Goal: Transaction & Acquisition: Download file/media

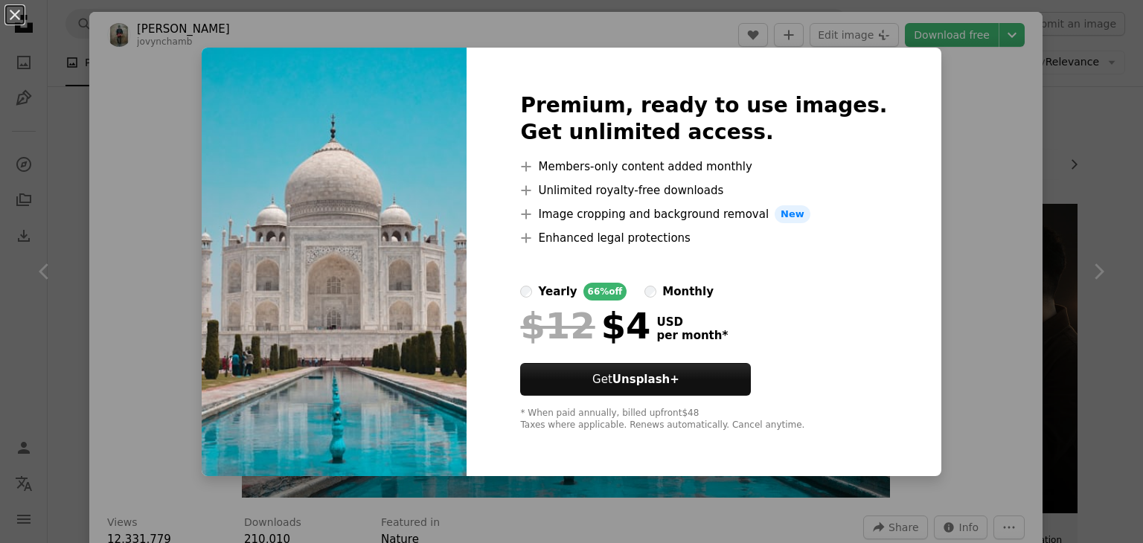
click at [1009, 156] on div "An X shape Premium, ready to use images. Get unlimited access. A plus sign Memb…" at bounding box center [571, 271] width 1143 height 543
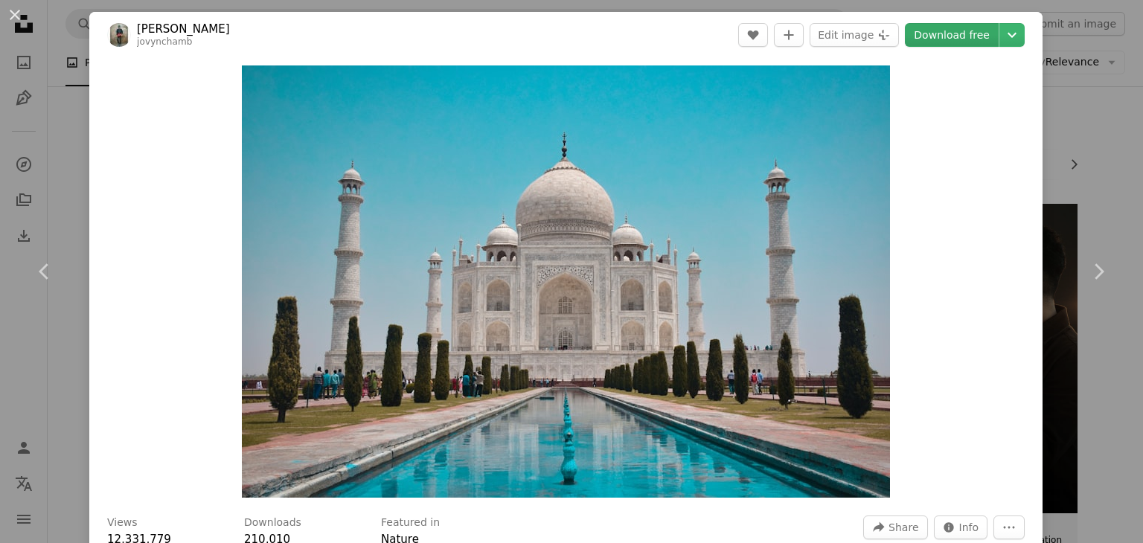
click at [983, 31] on link "Download free" at bounding box center [952, 35] width 94 height 24
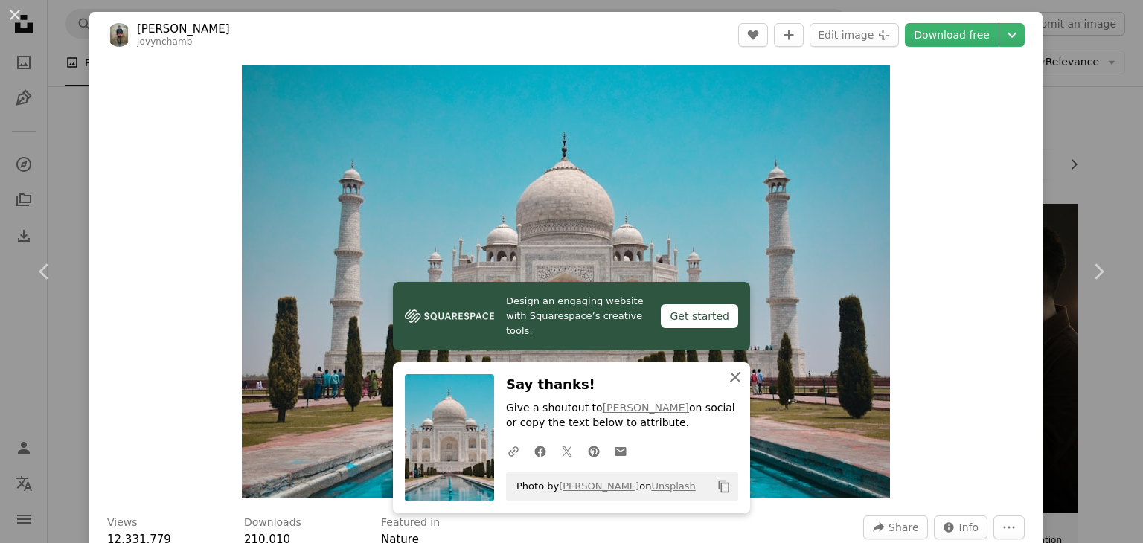
click at [734, 386] on icon "An X shape" at bounding box center [736, 377] width 18 height 18
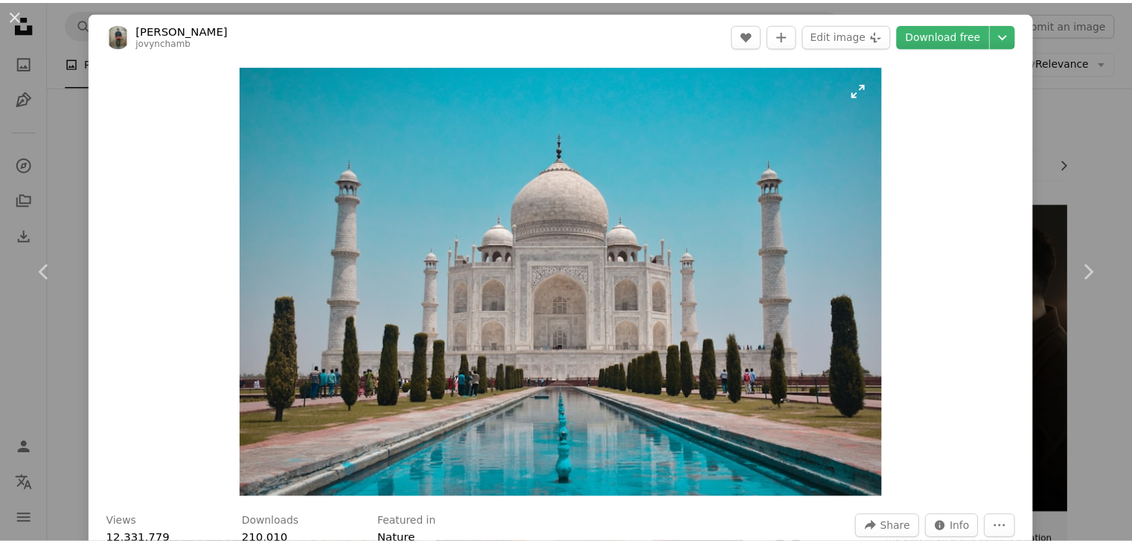
scroll to position [475, 0]
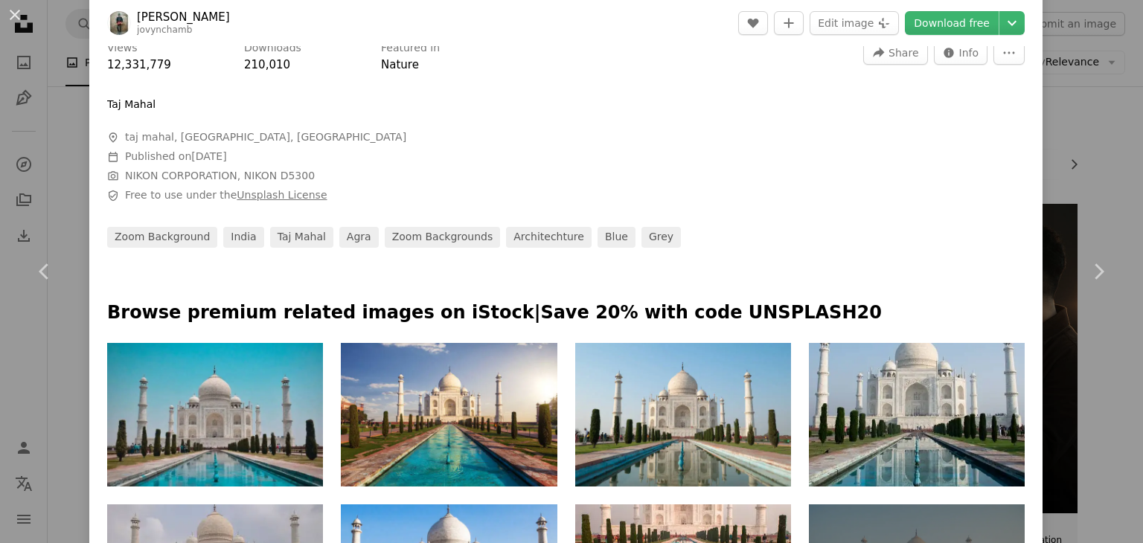
click at [269, 196] on link "Unsplash License" at bounding box center [282, 195] width 90 height 12
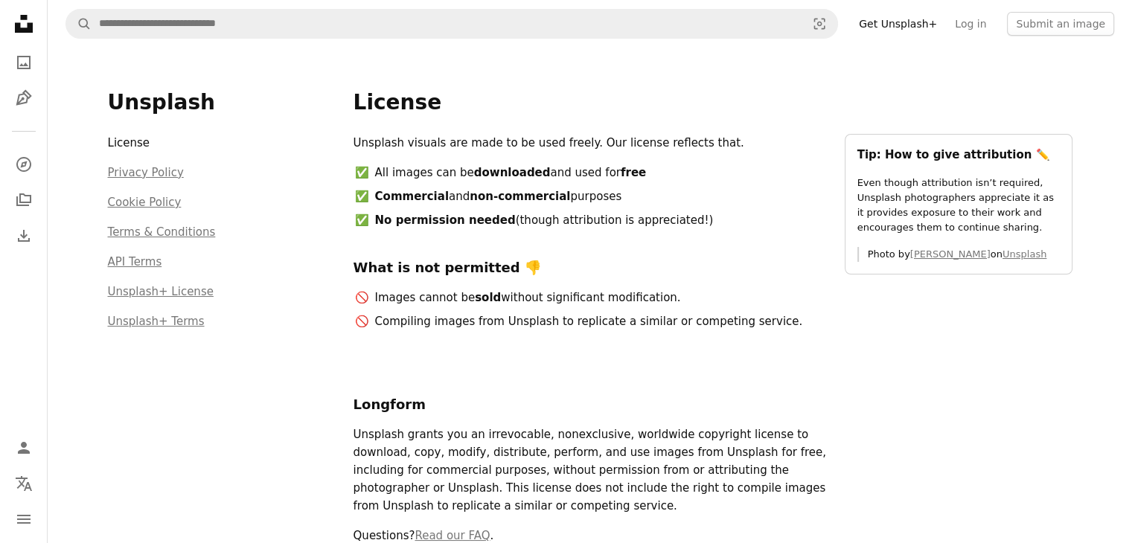
click at [115, 141] on li "License" at bounding box center [222, 146] width 228 height 24
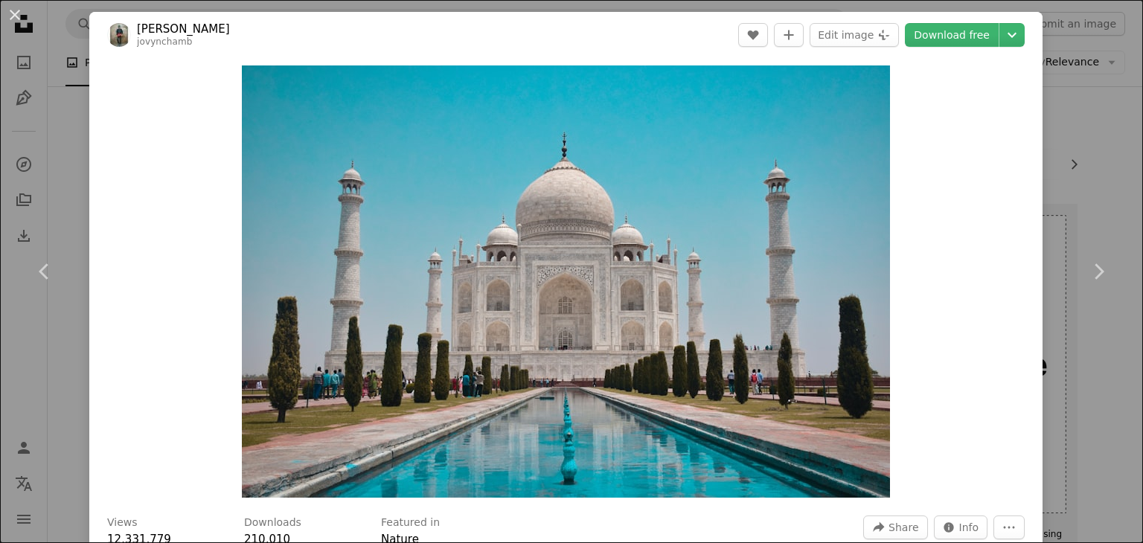
click at [1079, 92] on div "An X shape Chevron left Chevron right [PERSON_NAME] jovynchamb A heart A plus s…" at bounding box center [571, 271] width 1143 height 543
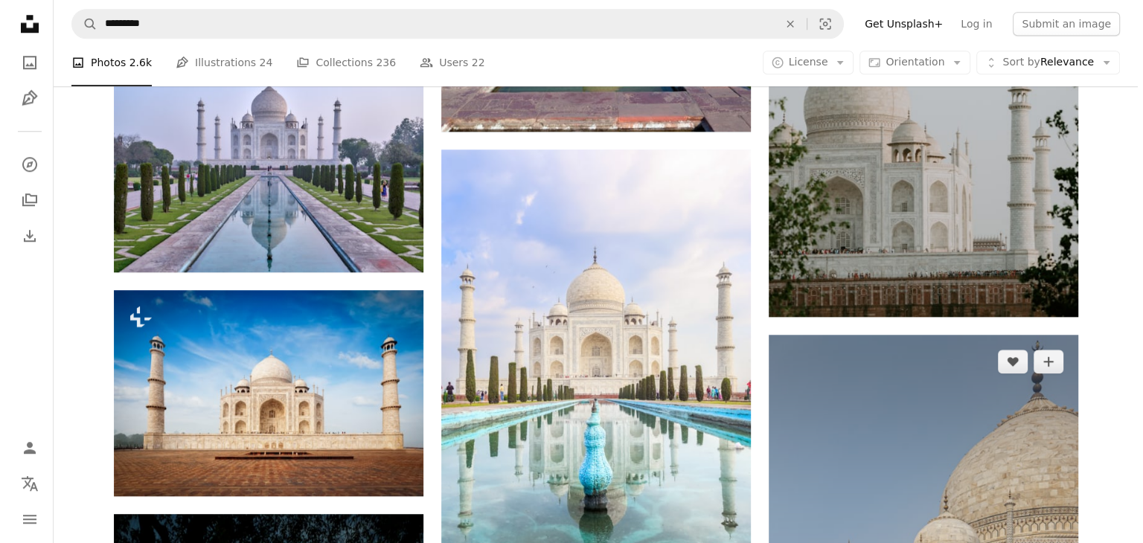
scroll to position [1900, 0]
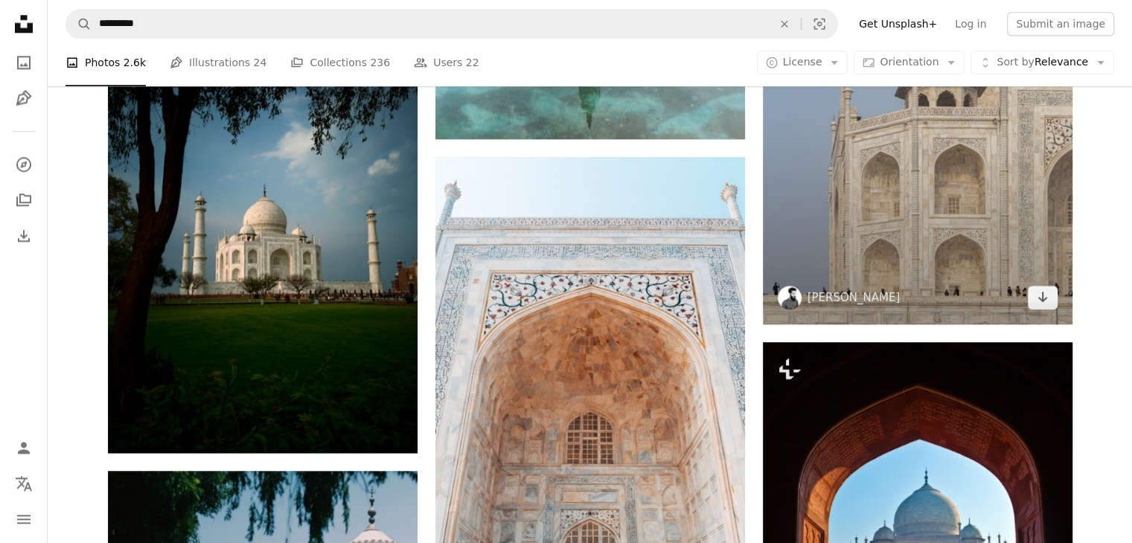
click at [896, 241] on img at bounding box center [918, 92] width 310 height 464
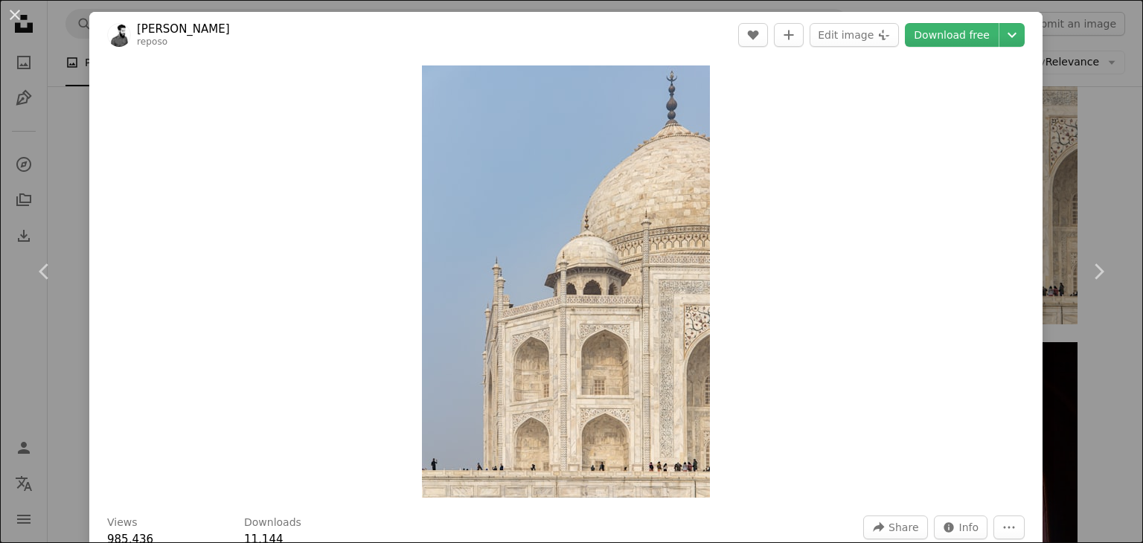
scroll to position [475, 0]
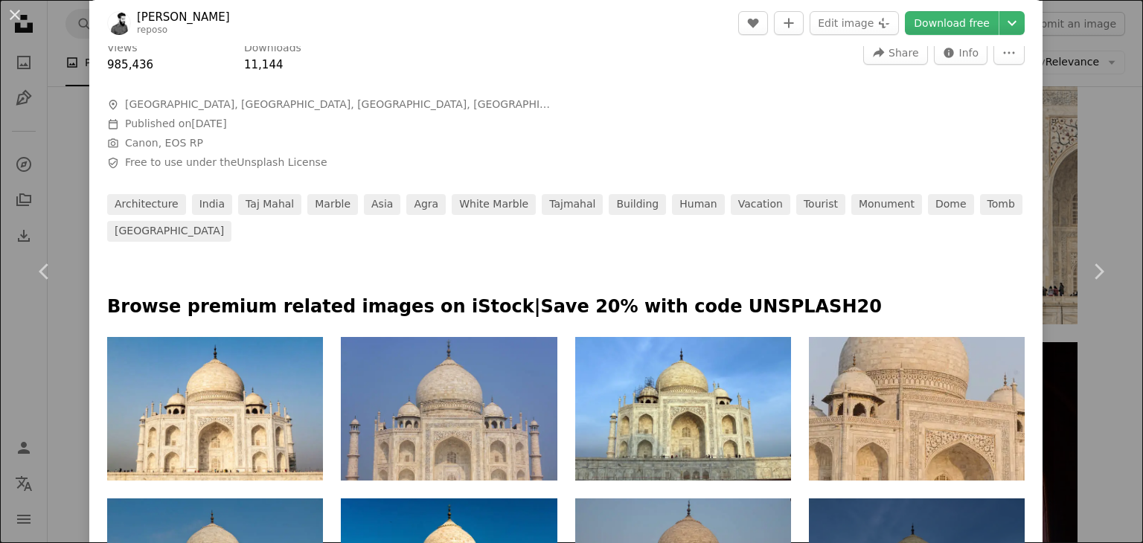
click at [185, 158] on span "Free to use under the Unsplash License" at bounding box center [226, 163] width 202 height 15
click at [256, 160] on link "Unsplash License" at bounding box center [282, 162] width 90 height 12
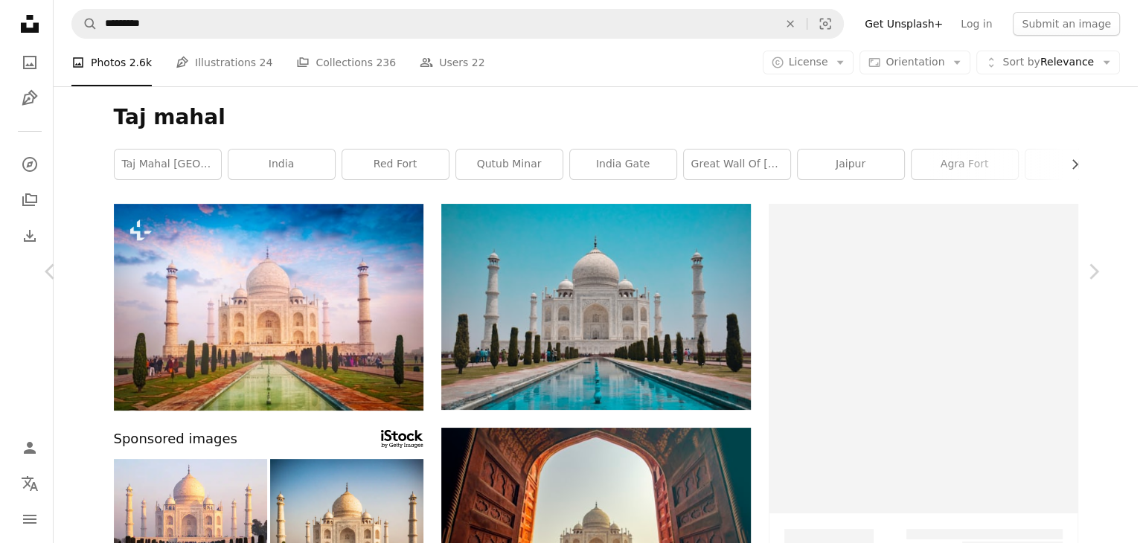
scroll to position [1900, 0]
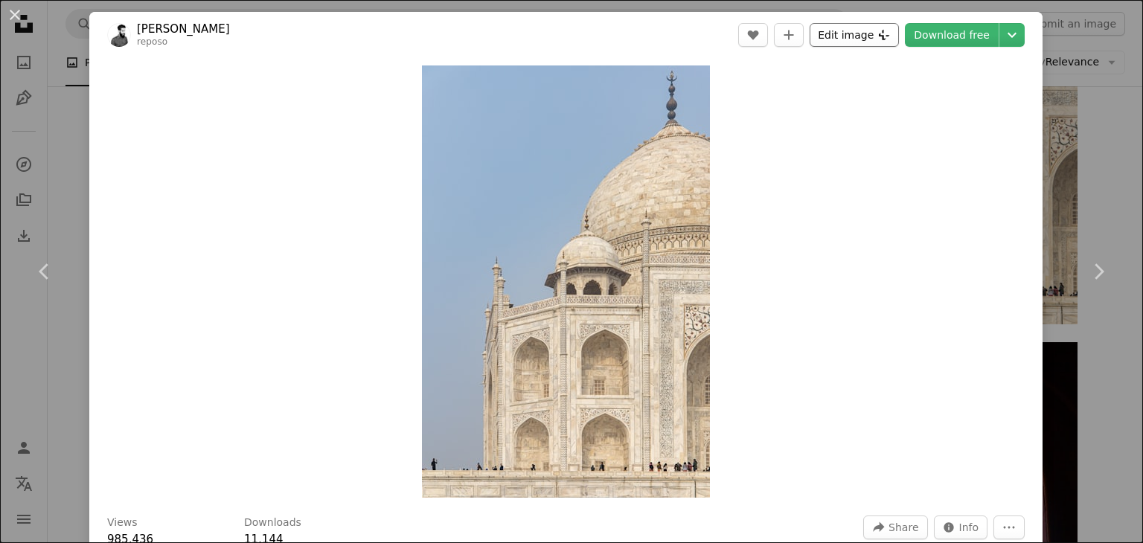
click at [826, 39] on button "Edit image Plus sign for Unsplash+" at bounding box center [854, 35] width 89 height 24
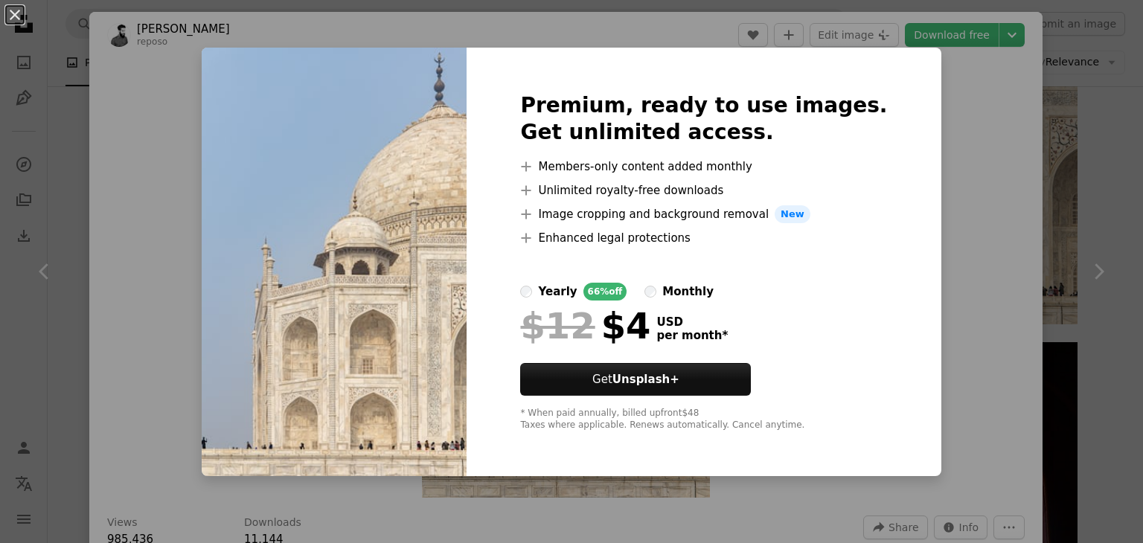
click at [935, 163] on div "An X shape Premium, ready to use images. Get unlimited access. A plus sign Memb…" at bounding box center [571, 271] width 1143 height 543
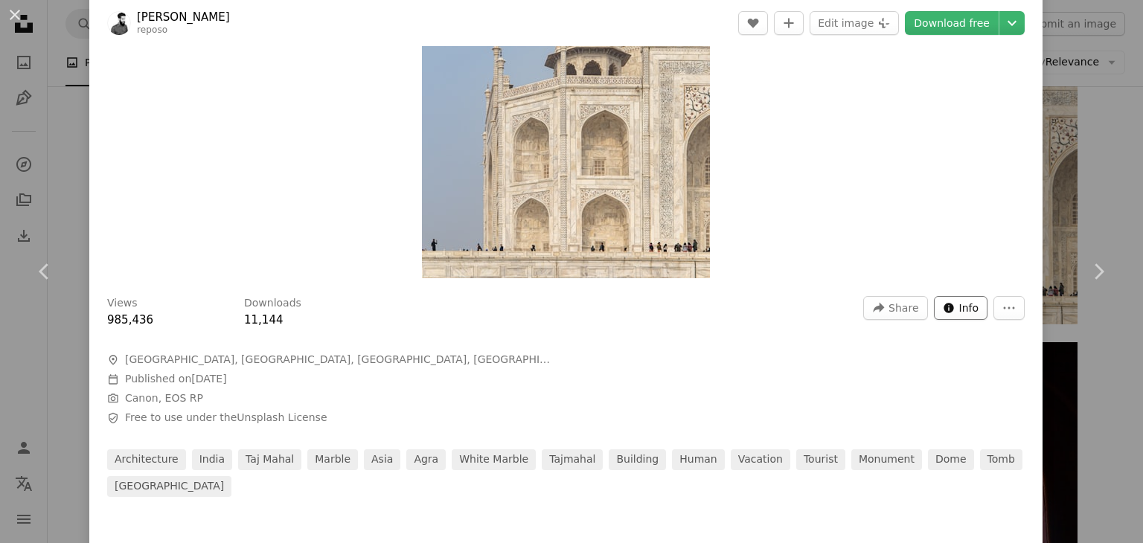
click at [945, 311] on button "Info icon Info" at bounding box center [961, 308] width 54 height 24
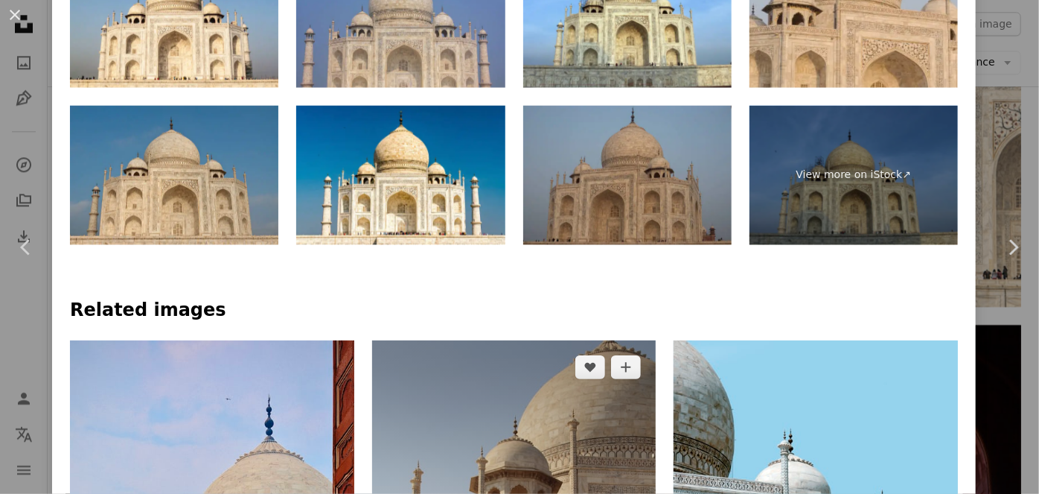
scroll to position [1296, 0]
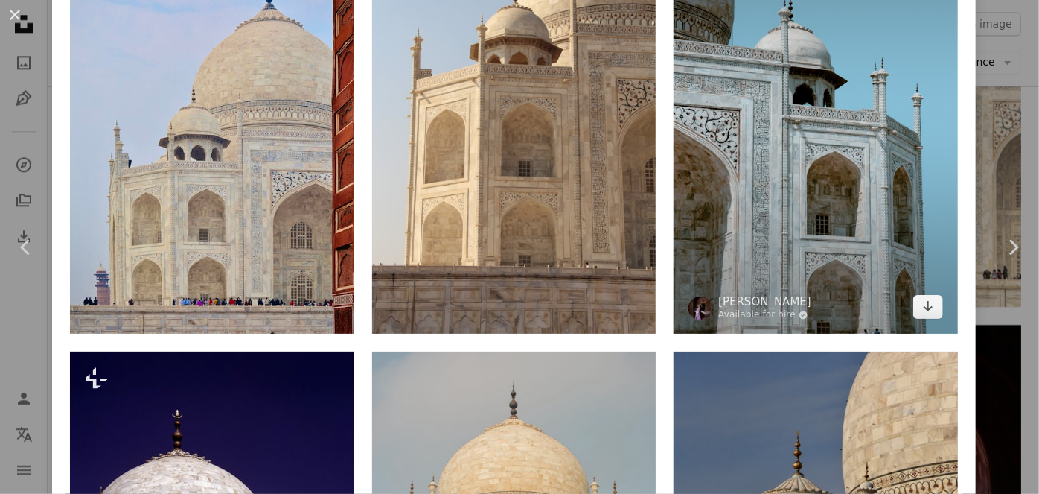
click at [703, 217] on img at bounding box center [816, 121] width 284 height 426
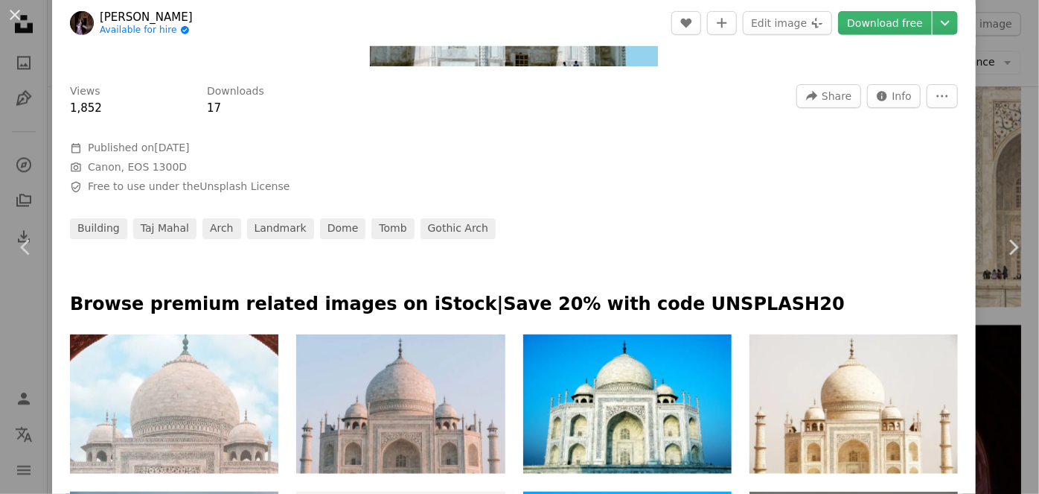
scroll to position [863, 0]
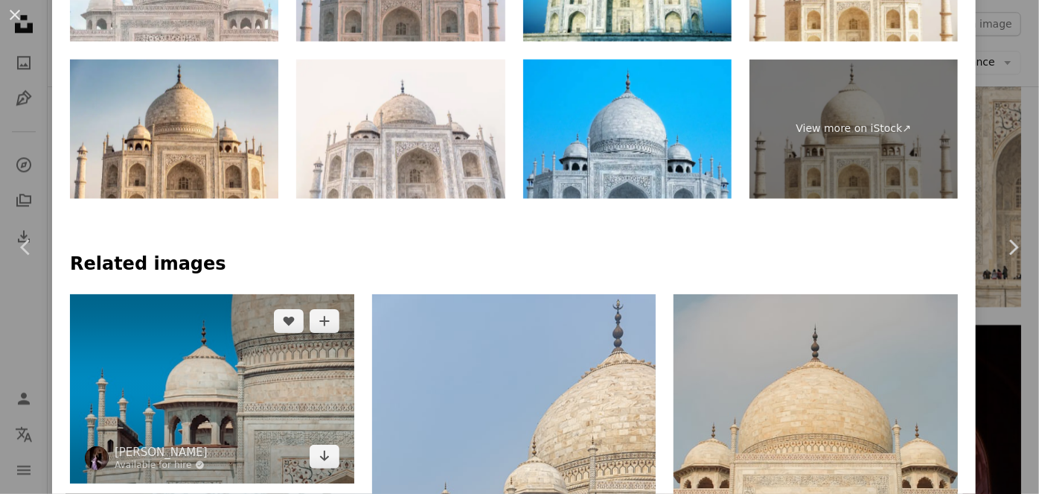
click at [266, 382] on img at bounding box center [212, 388] width 284 height 189
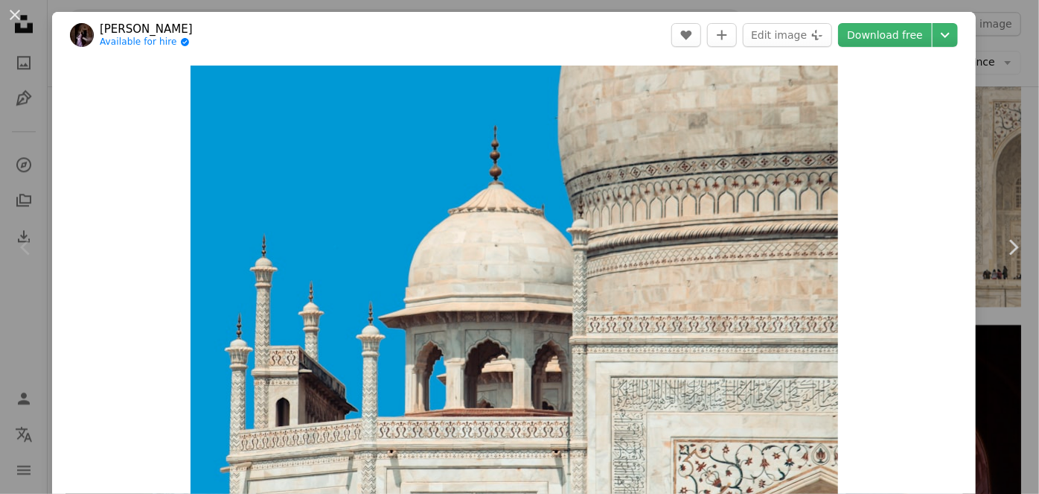
click at [979, 38] on div "An X shape Chevron left Chevron right [PERSON_NAME] Available for hire A checkm…" at bounding box center [519, 247] width 1039 height 494
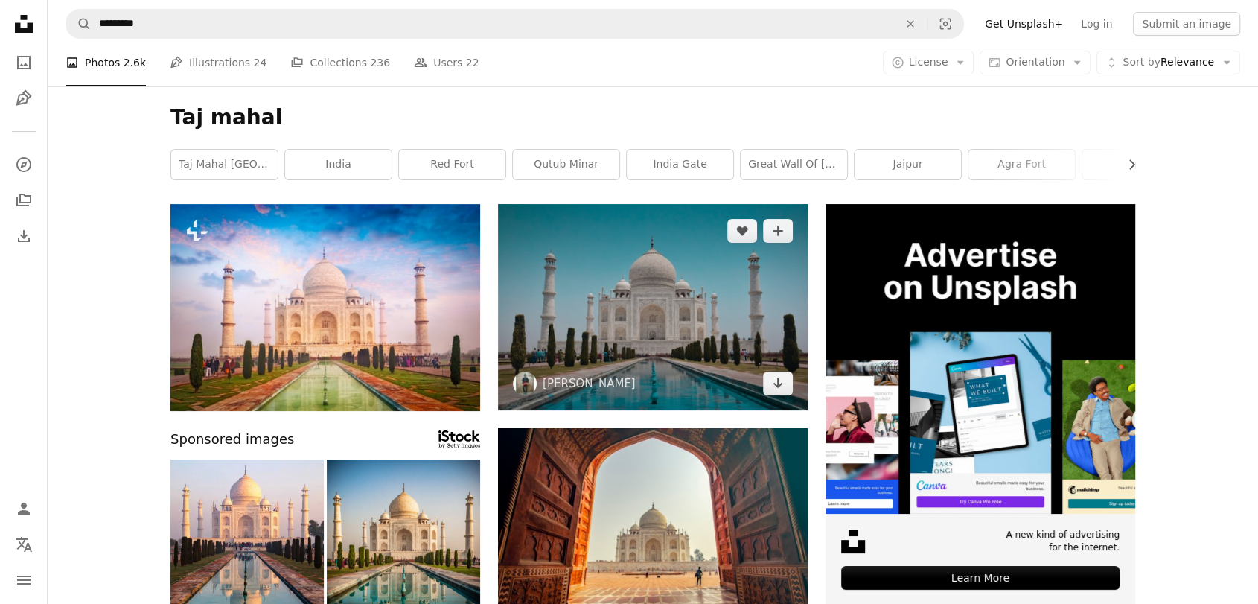
click at [634, 353] on img at bounding box center [653, 307] width 310 height 206
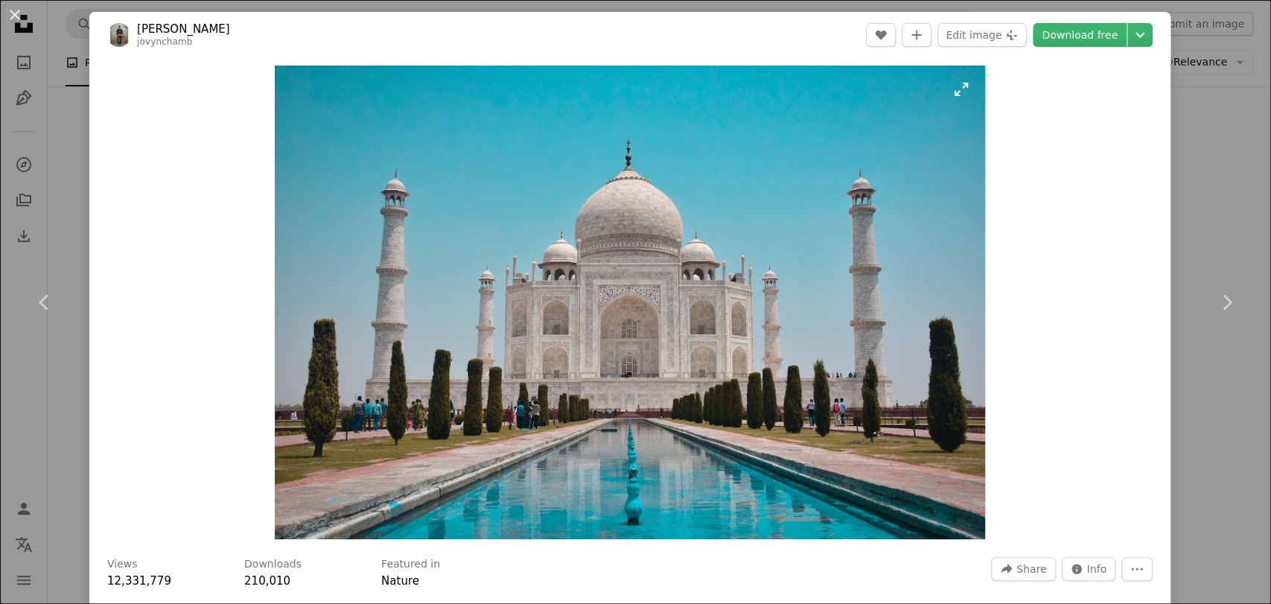
click at [802, 301] on img "Zoom in on this image" at bounding box center [630, 302] width 710 height 473
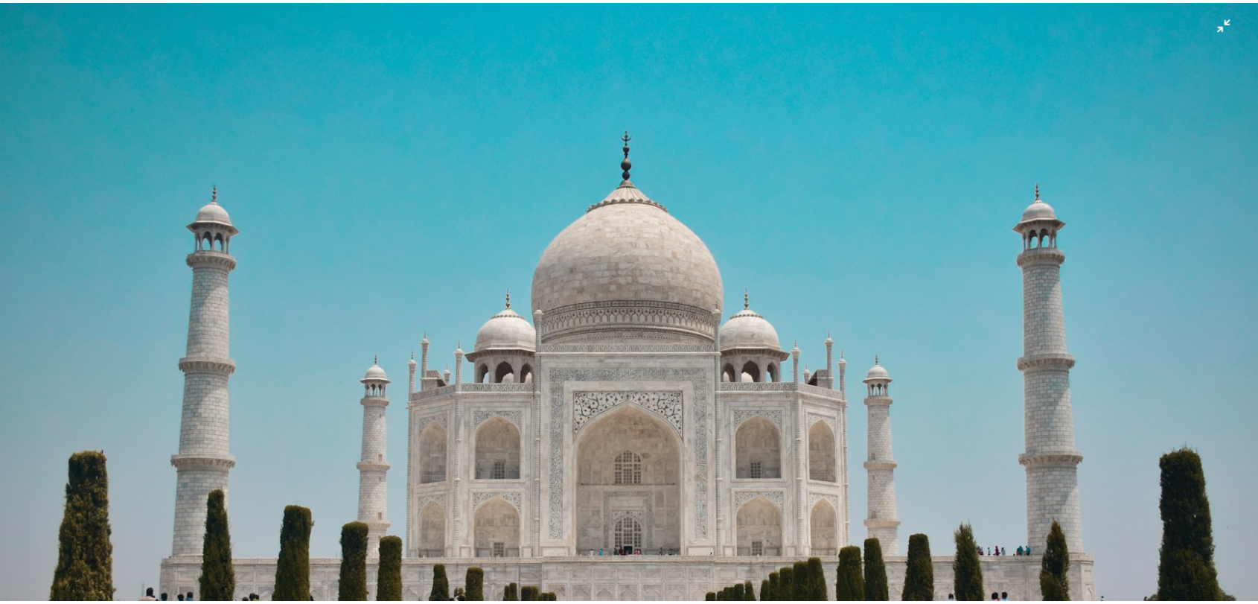
scroll to position [113, 0]
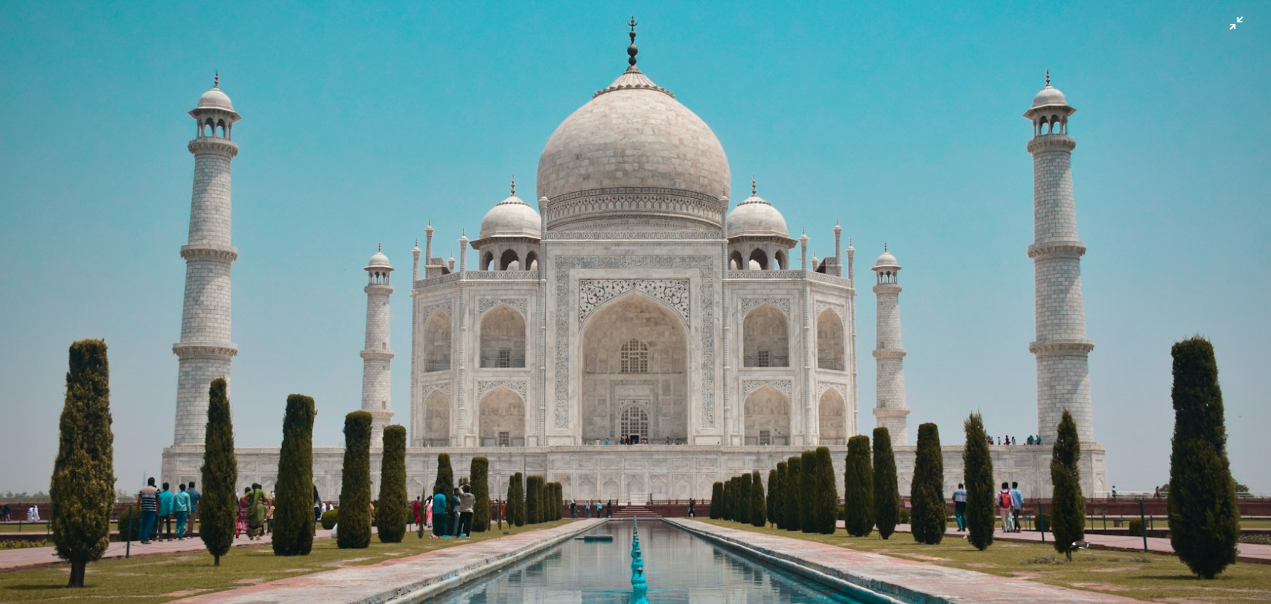
click at [968, 141] on img "Zoom out on this image" at bounding box center [635, 310] width 1272 height 848
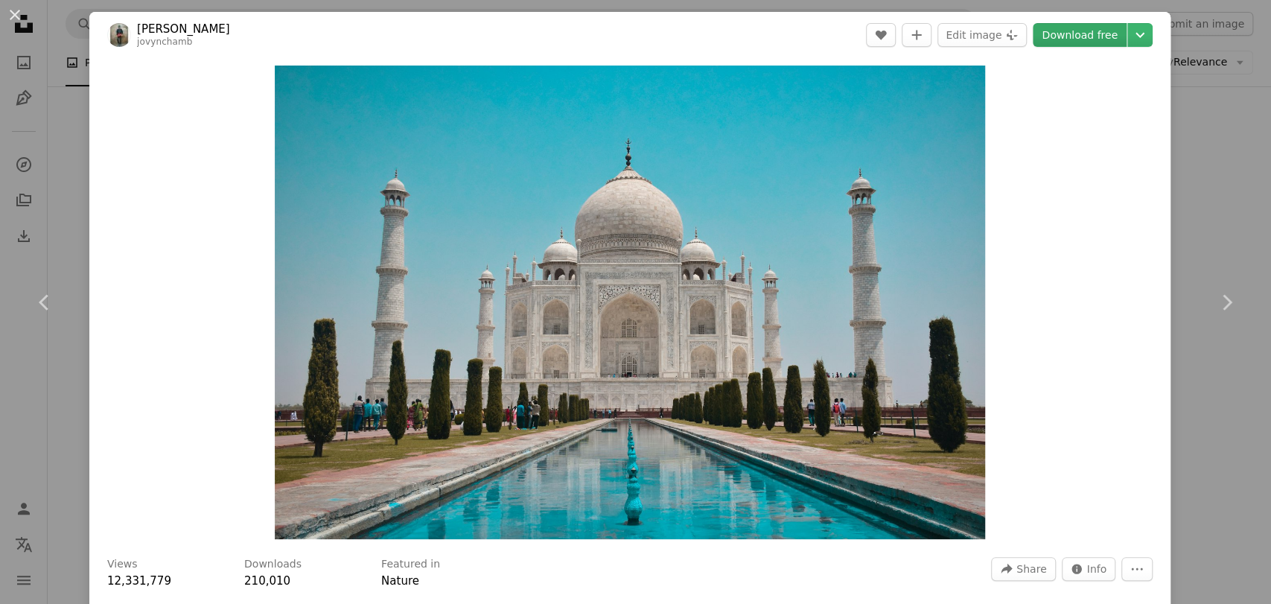
click at [1058, 28] on link "Download free" at bounding box center [1079, 35] width 94 height 24
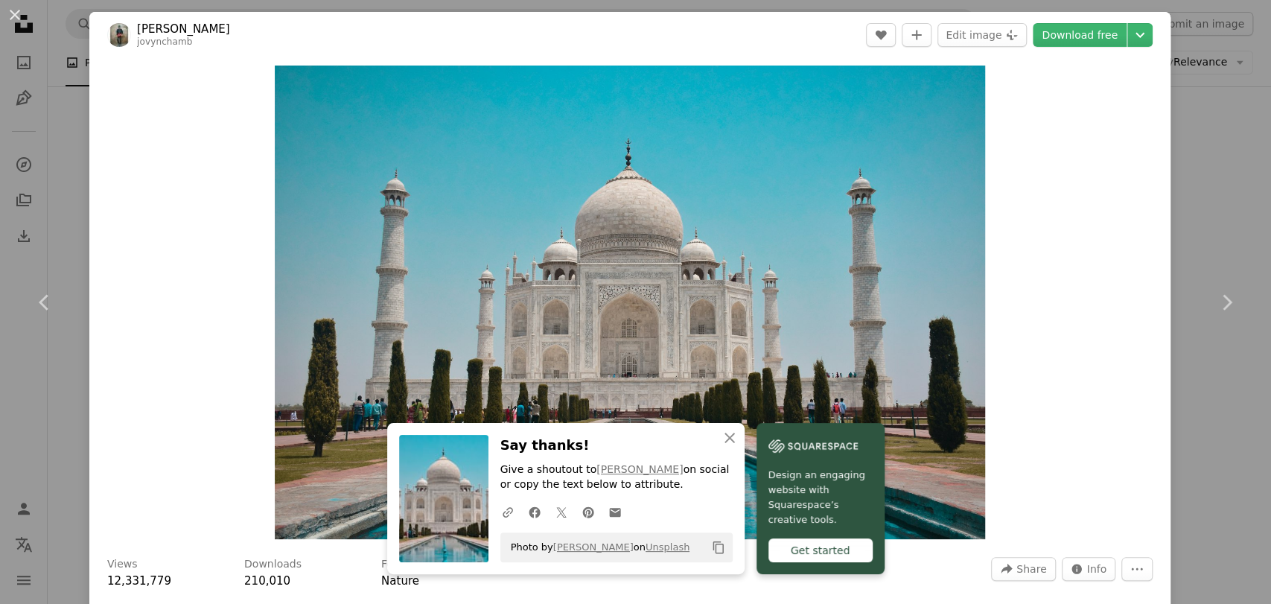
click at [1143, 109] on div "An X shape Chevron left Chevron right [PERSON_NAME] jovynchamb A heart A plus s…" at bounding box center [635, 302] width 1271 height 604
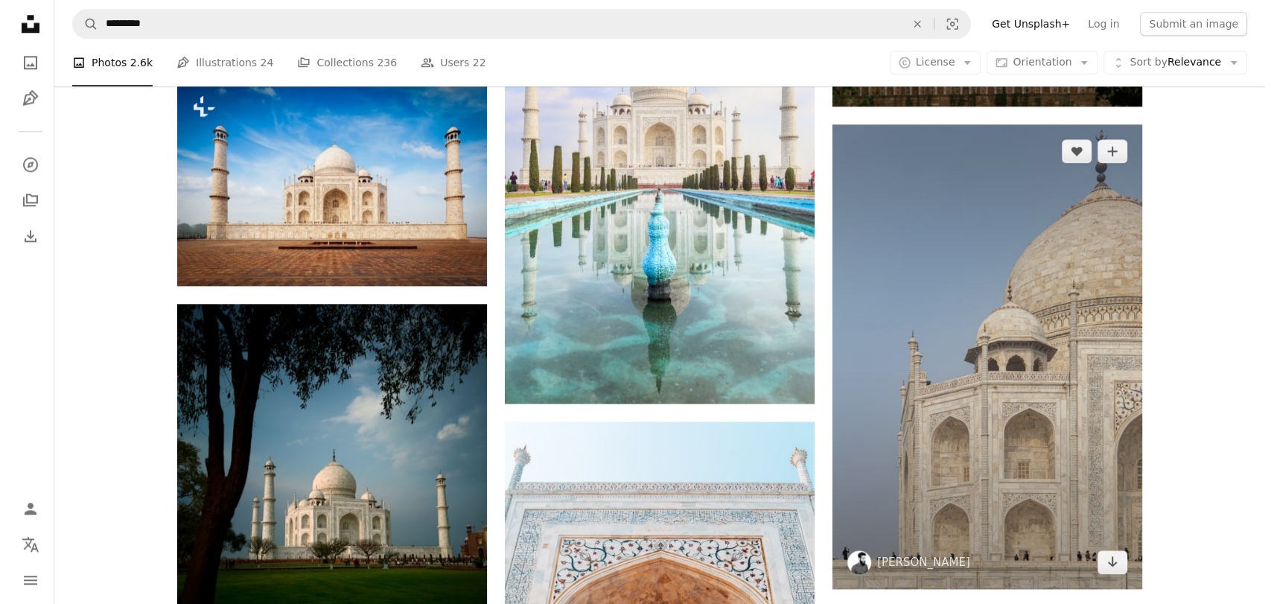
scroll to position [1584, 0]
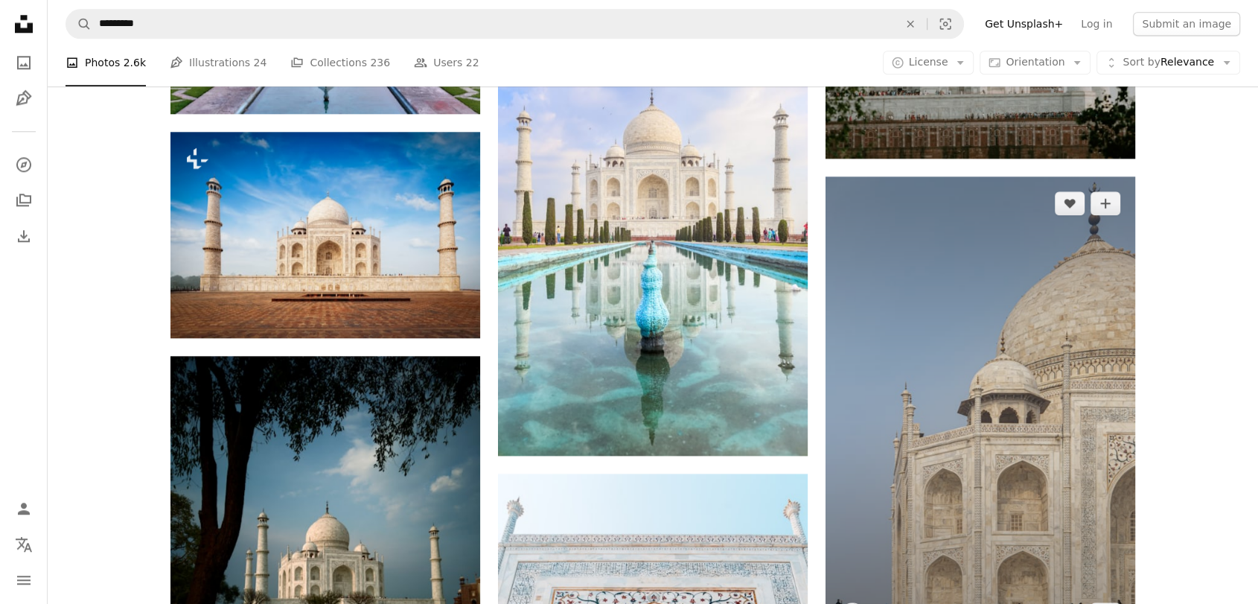
click at [916, 380] on img at bounding box center [981, 408] width 310 height 464
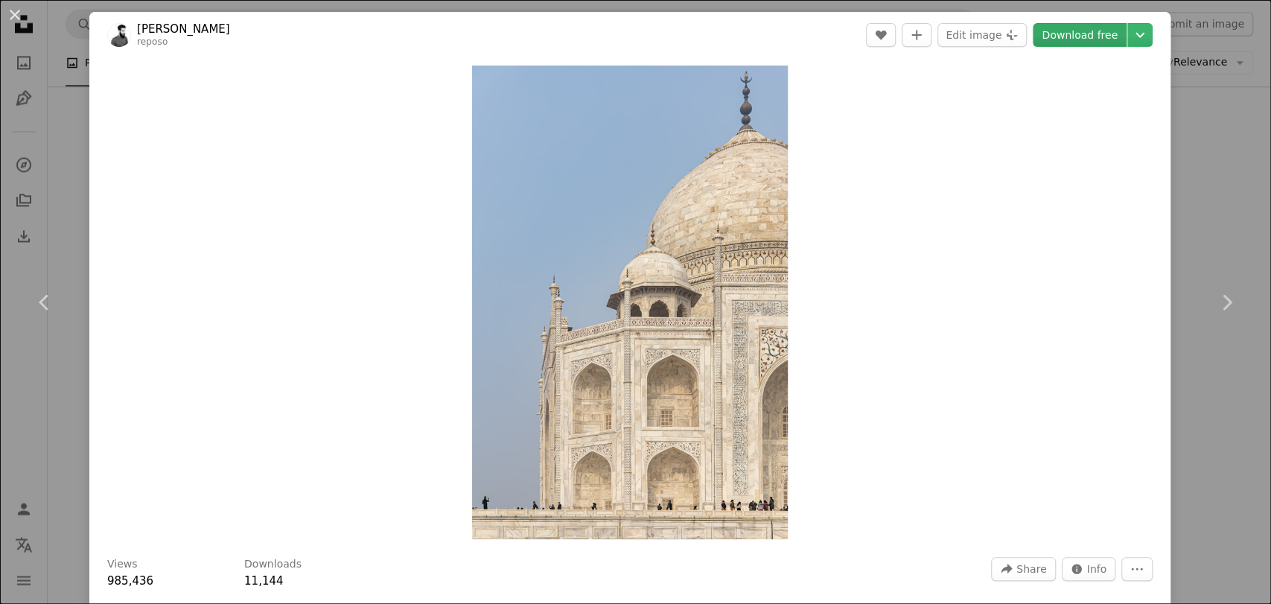
click at [1067, 35] on link "Download free" at bounding box center [1079, 35] width 94 height 24
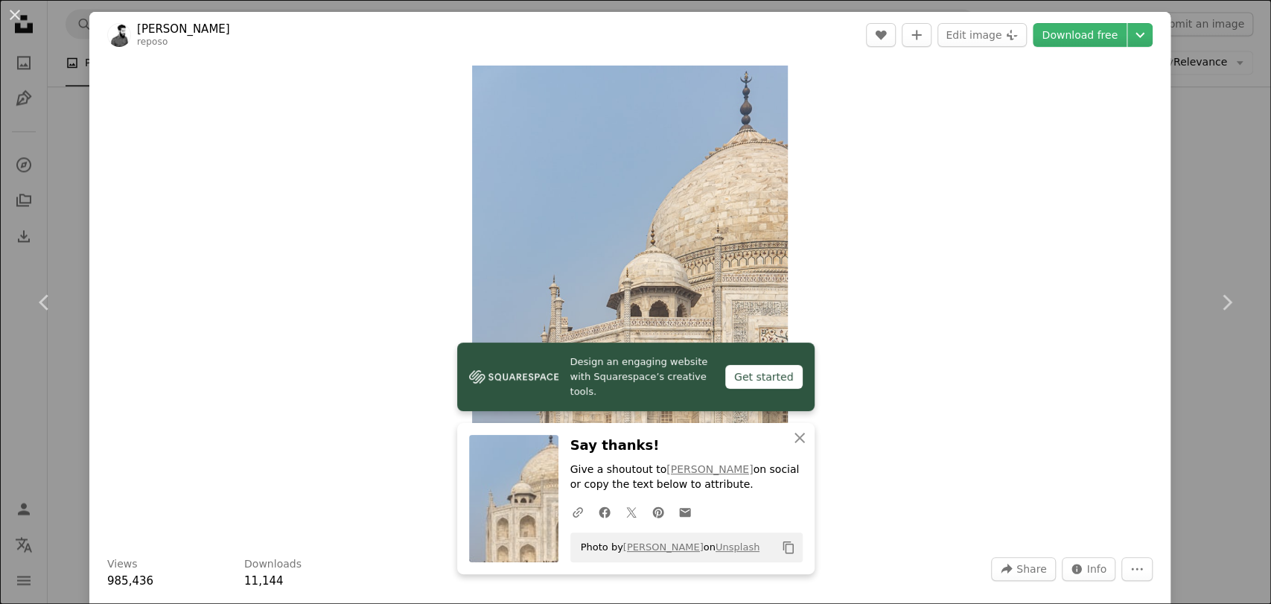
click at [1143, 178] on div "An X shape Chevron left Chevron right [PERSON_NAME] Reposo reposo A heart A plu…" at bounding box center [635, 302] width 1271 height 604
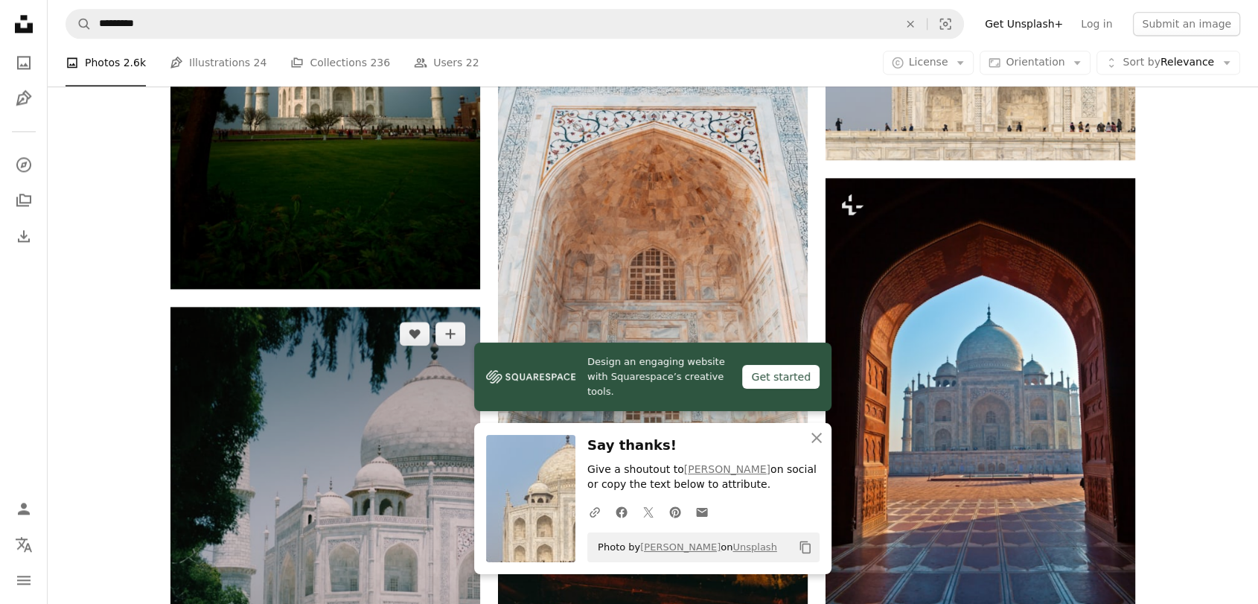
scroll to position [2112, 0]
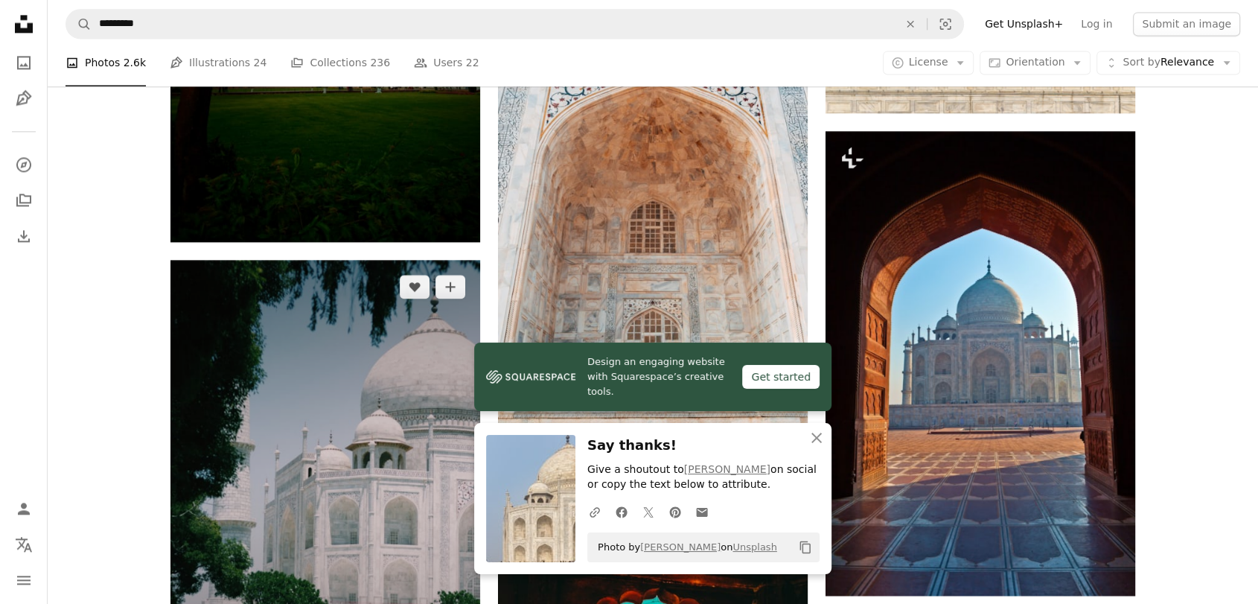
click at [412, 405] on img at bounding box center [325, 492] width 310 height 464
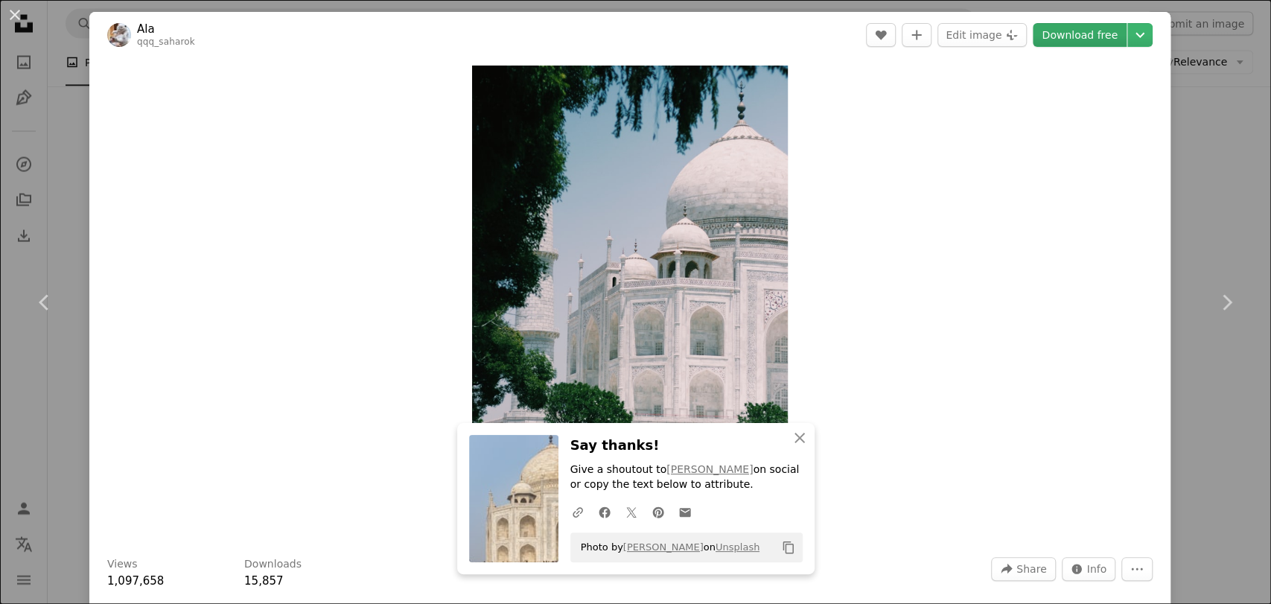
click at [1068, 26] on link "Download free" at bounding box center [1079, 35] width 94 height 24
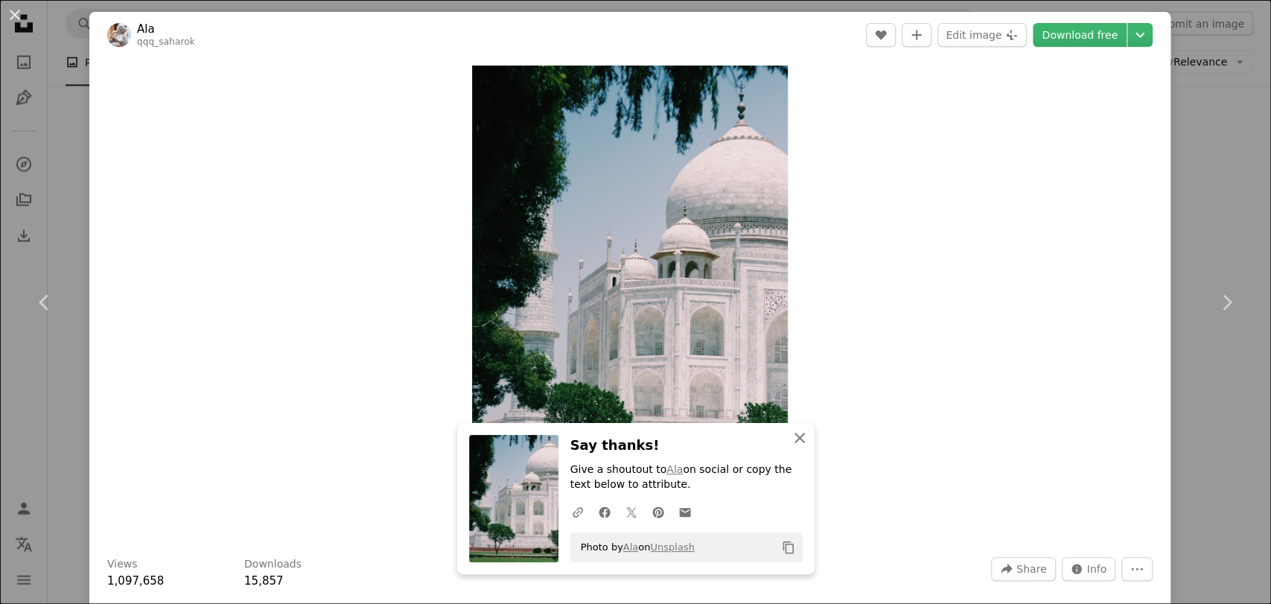
click at [802, 441] on button "An X shape Close" at bounding box center [800, 438] width 30 height 30
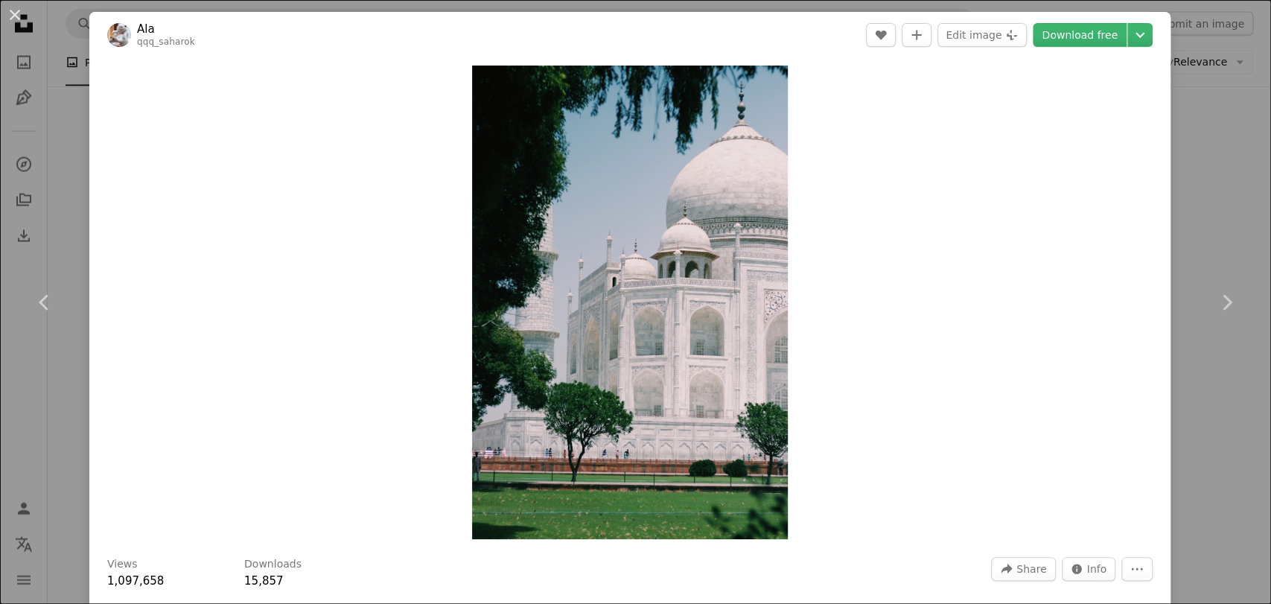
click at [1143, 227] on div "An X shape Chevron left Chevron right Ala qqq_saharok A heart A plus sign Edit …" at bounding box center [635, 302] width 1271 height 604
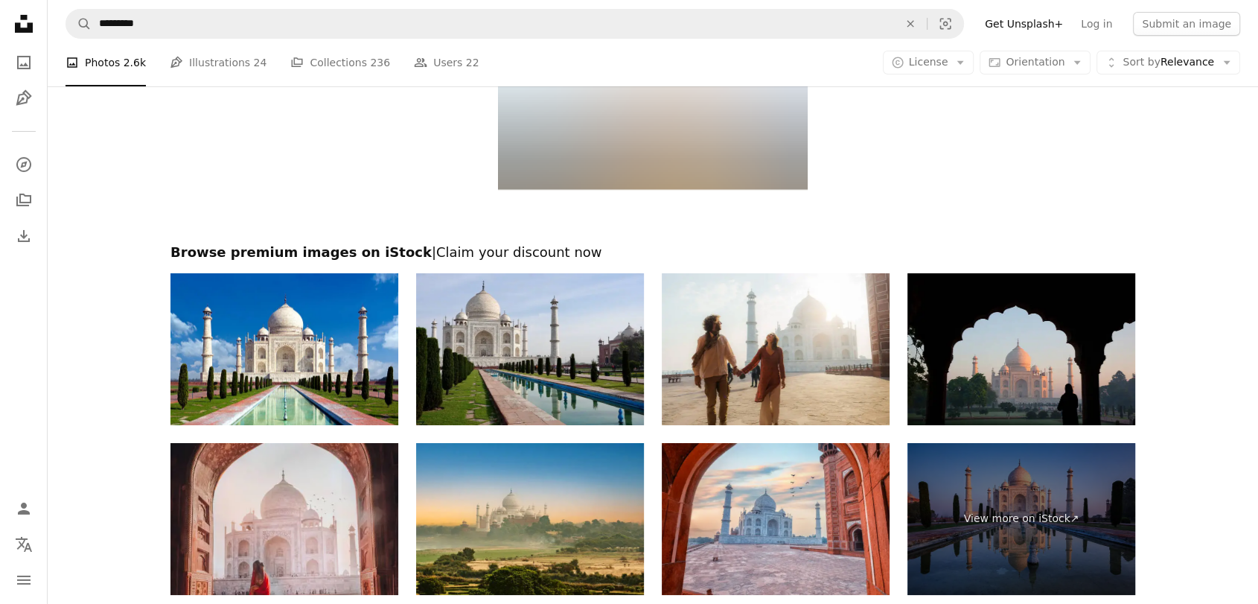
scroll to position [5549, 0]
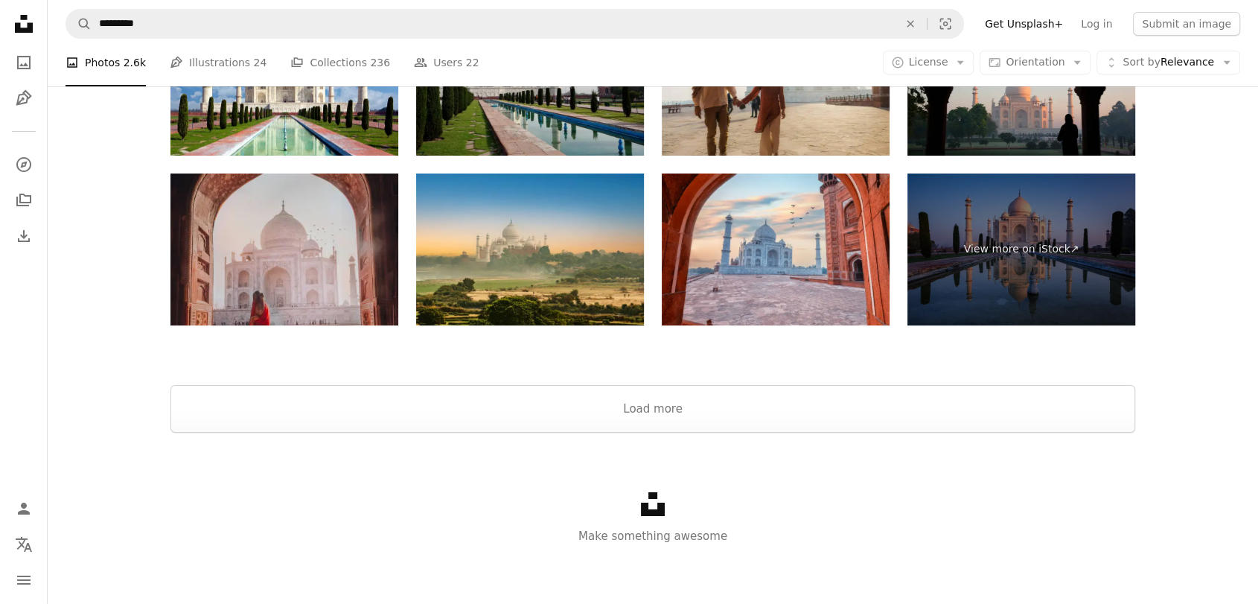
click at [328, 288] on img at bounding box center [284, 249] width 228 height 152
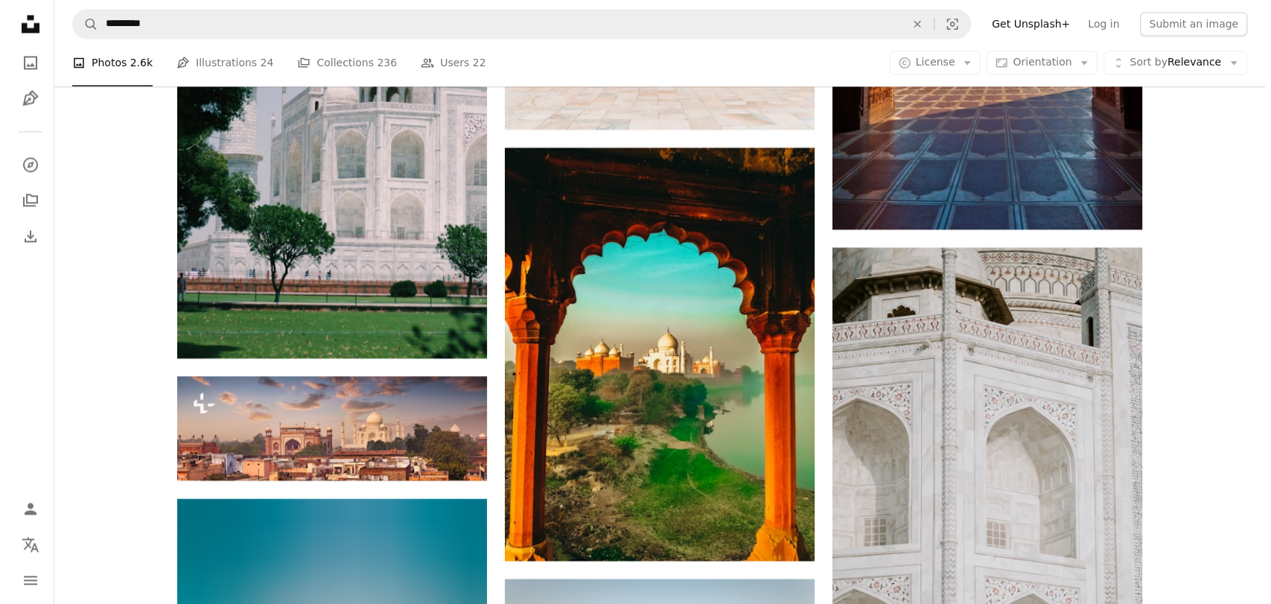
scroll to position [2381, 0]
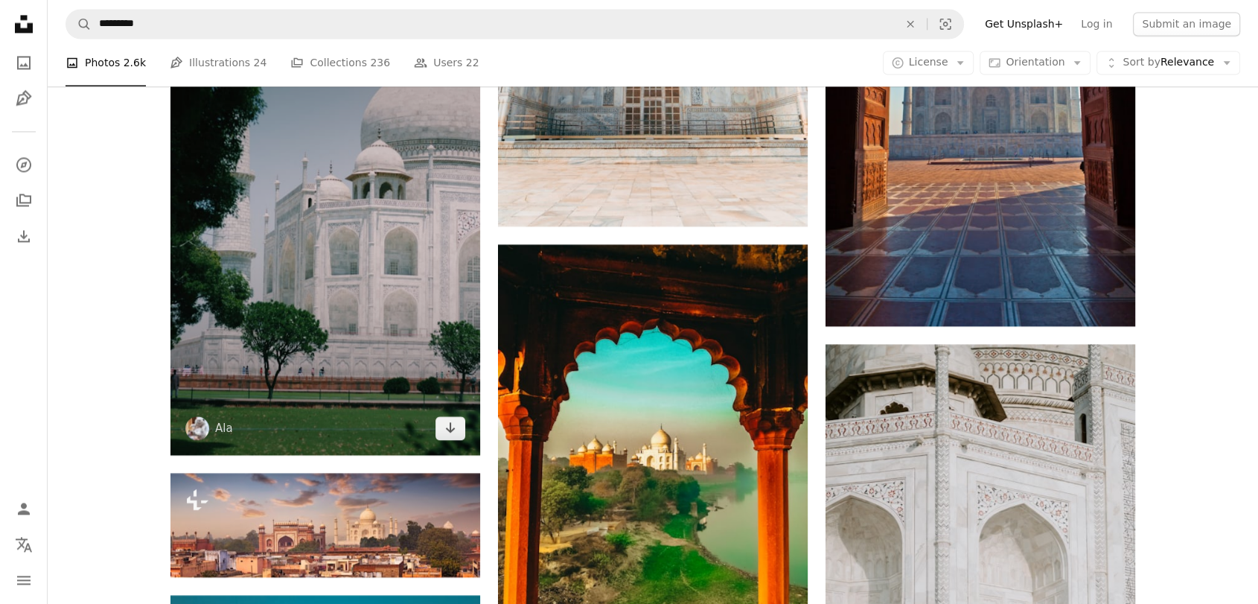
click at [380, 307] on img at bounding box center [325, 222] width 310 height 464
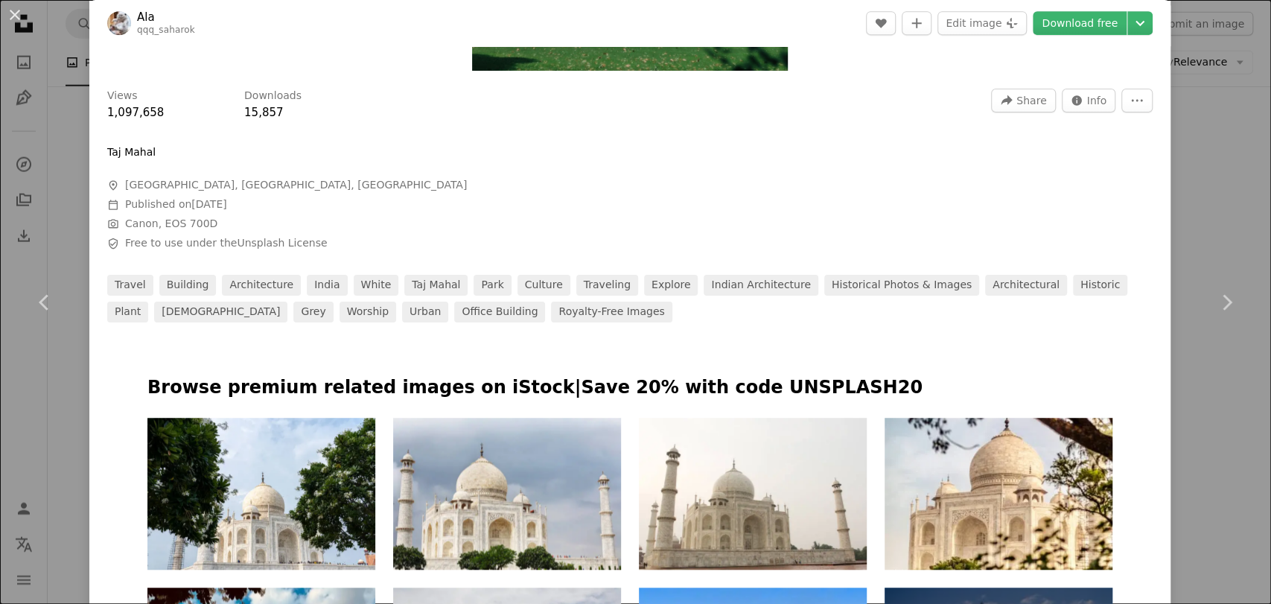
scroll to position [528, 0]
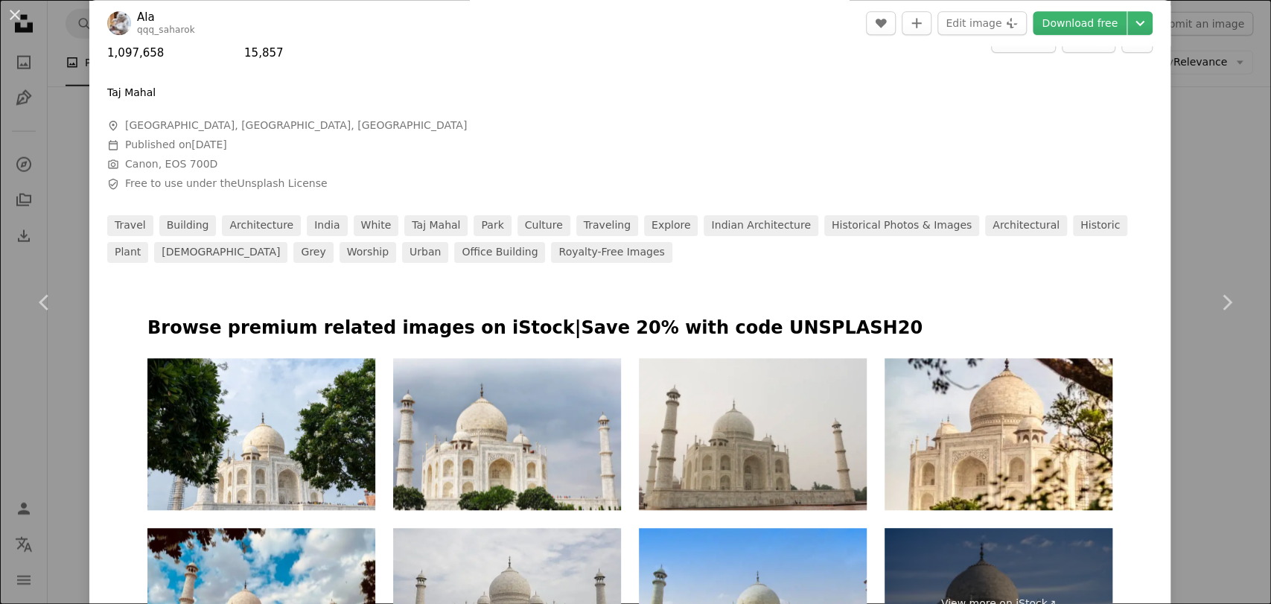
click at [708, 404] on img at bounding box center [753, 434] width 228 height 152
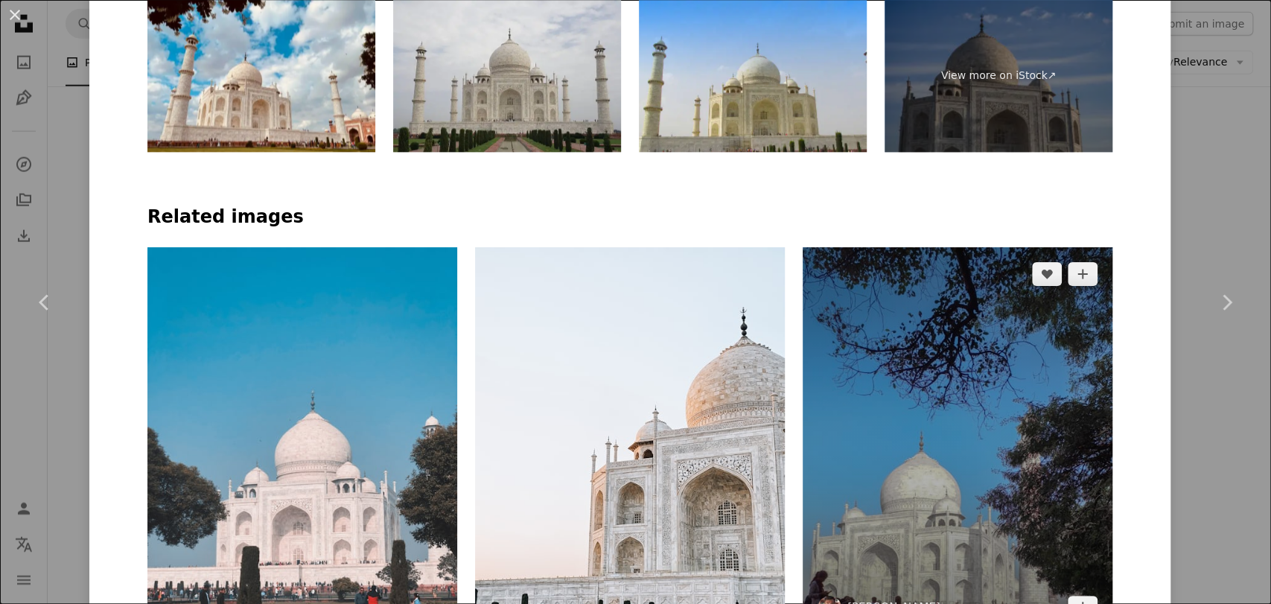
click at [1025, 392] on img at bounding box center [957, 440] width 310 height 387
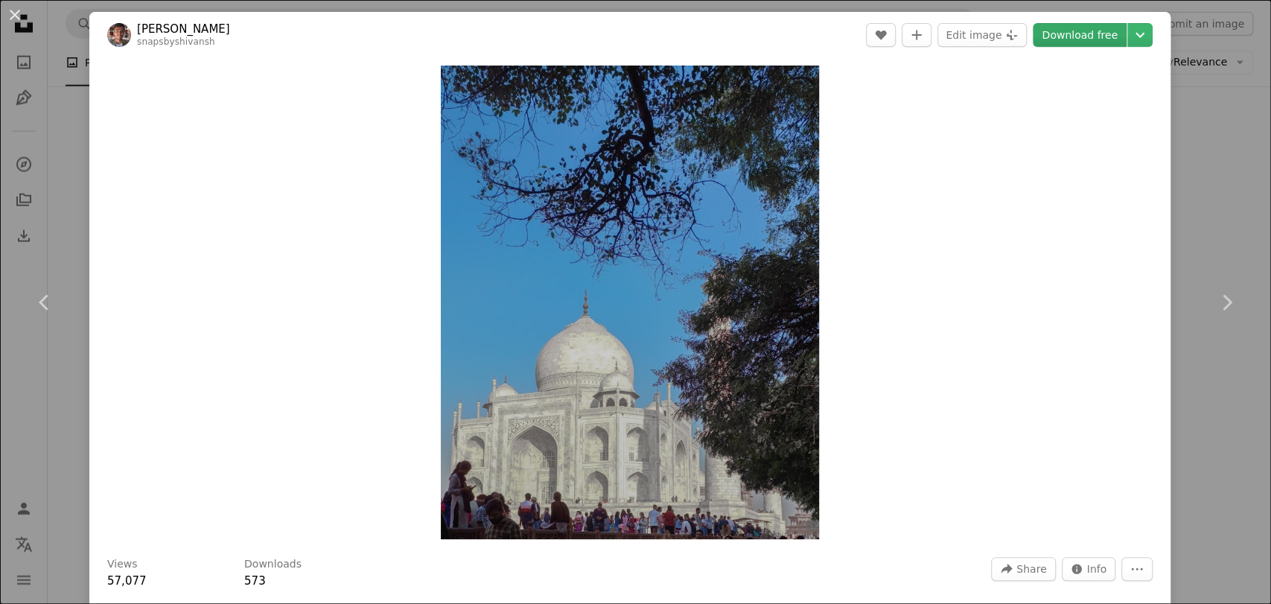
click at [1091, 30] on link "Download free" at bounding box center [1079, 35] width 94 height 24
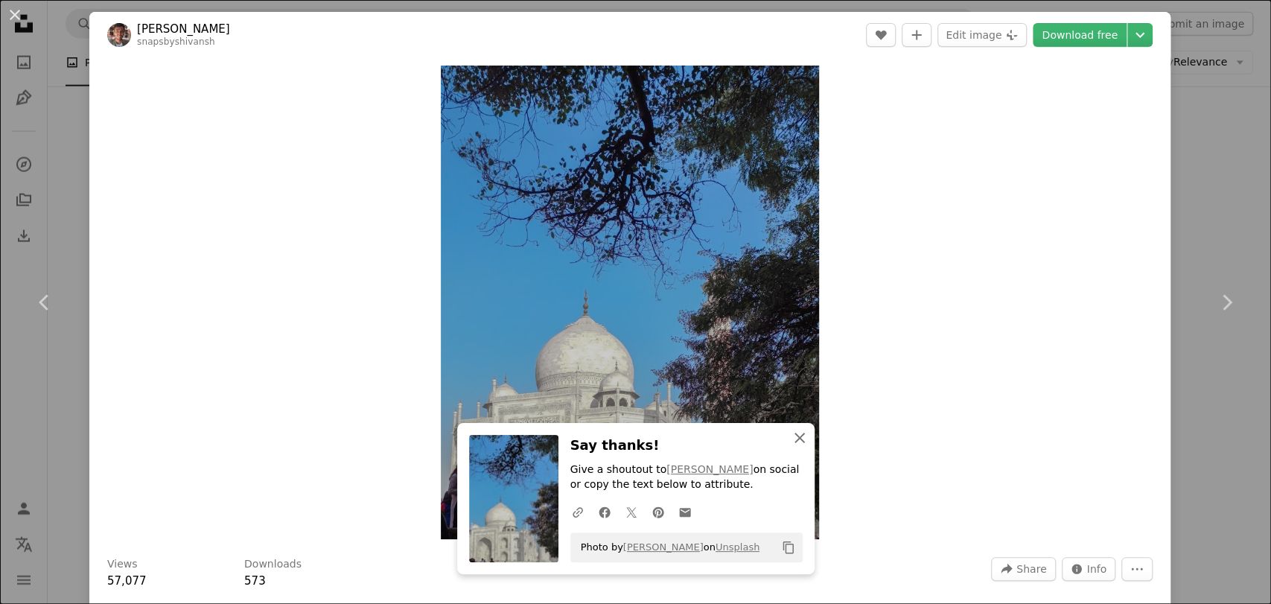
click at [798, 430] on icon "An X shape" at bounding box center [800, 438] width 18 height 18
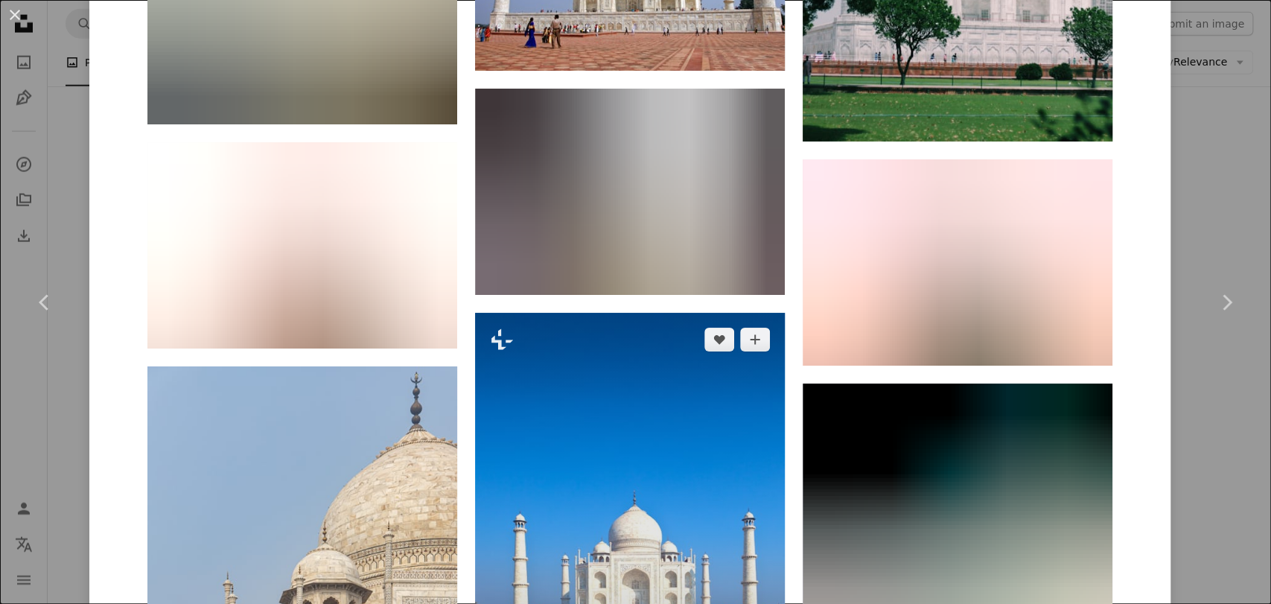
scroll to position [2112, 0]
